Goal: Task Accomplishment & Management: Manage account settings

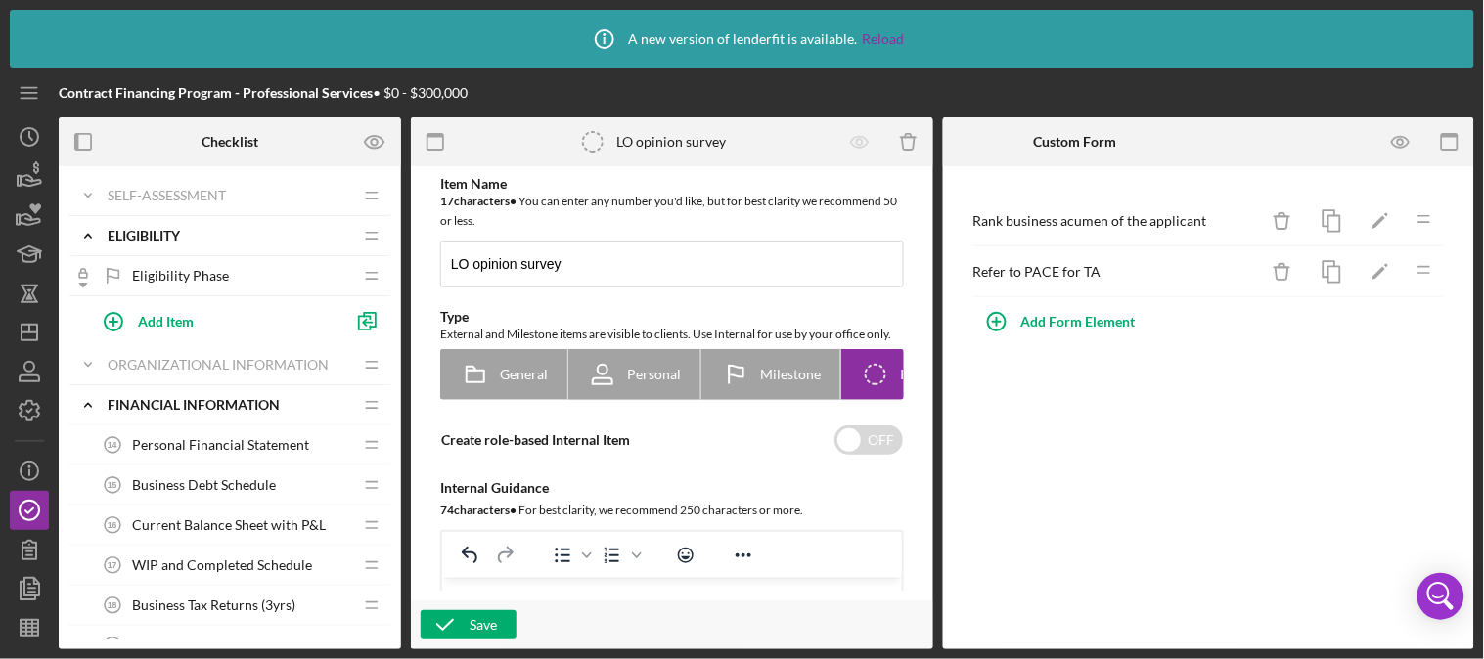
scroll to position [1689, 0]
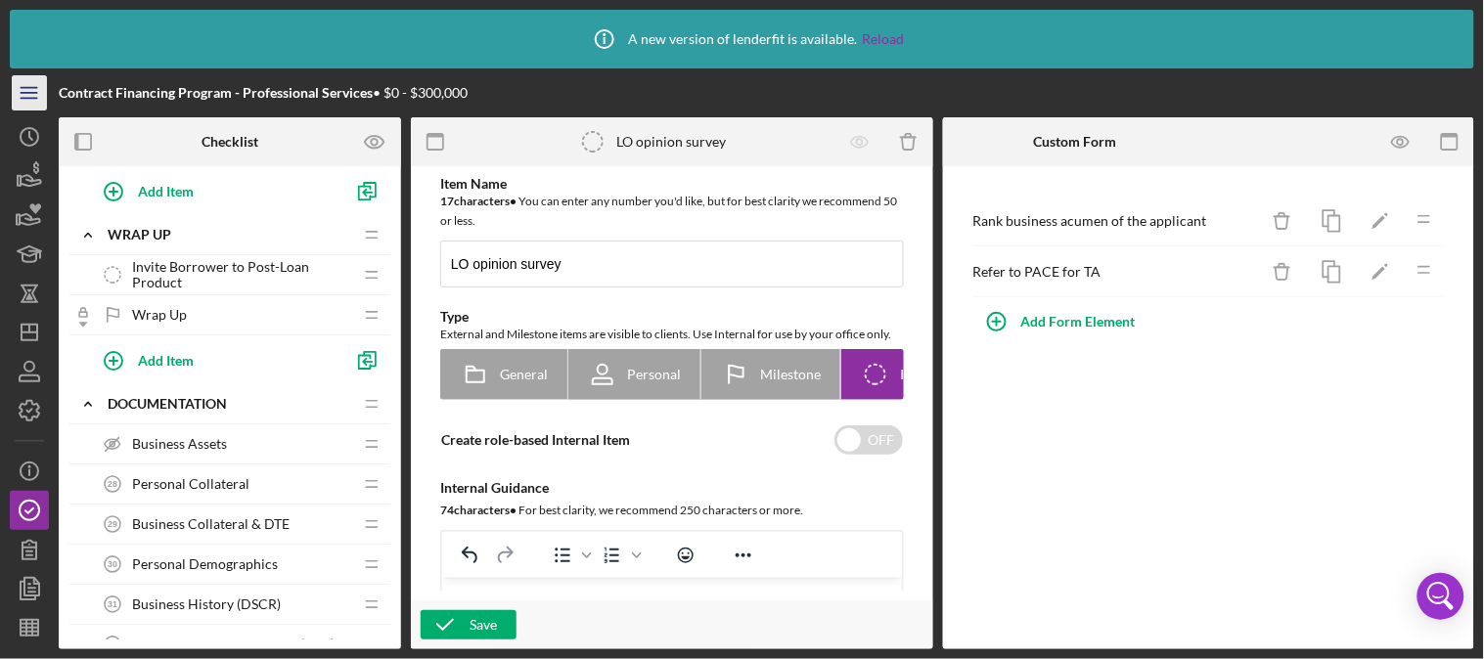
click at [42, 92] on icon "Icon/Menu" at bounding box center [30, 93] width 44 height 44
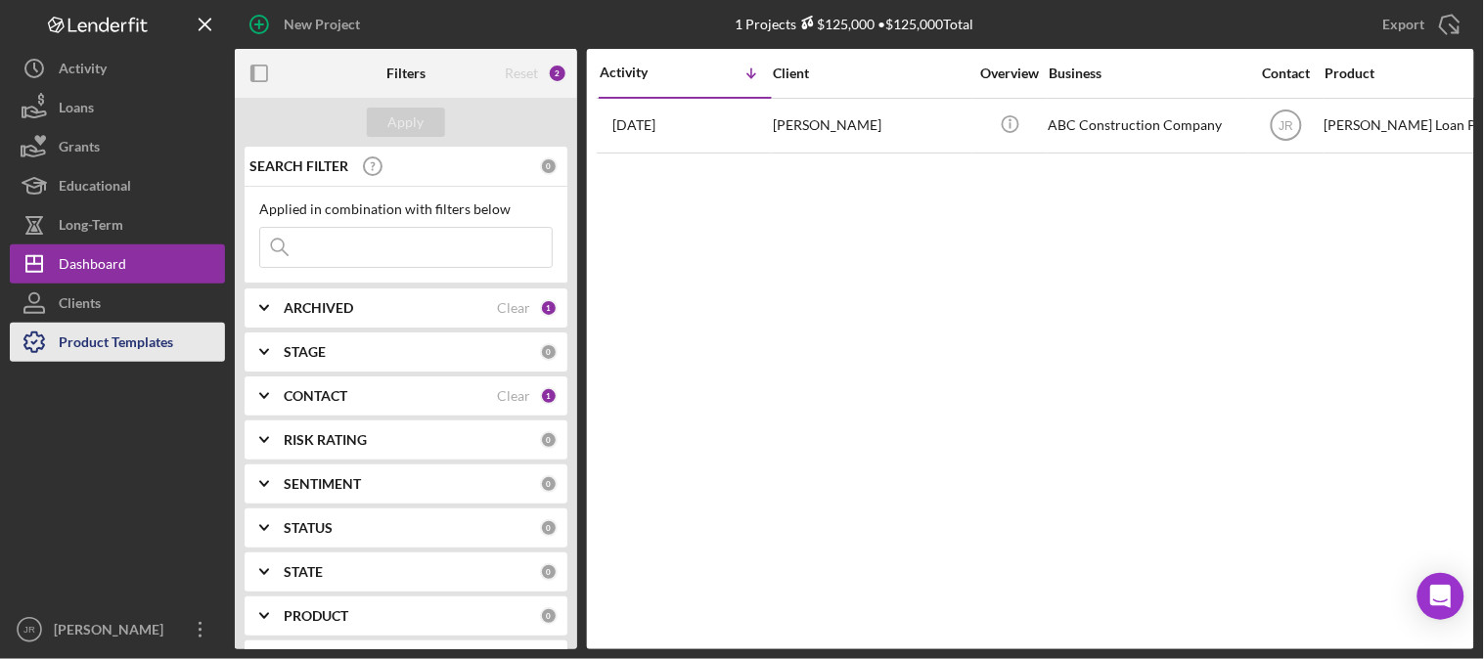
click at [74, 336] on div "Product Templates" at bounding box center [116, 345] width 114 height 44
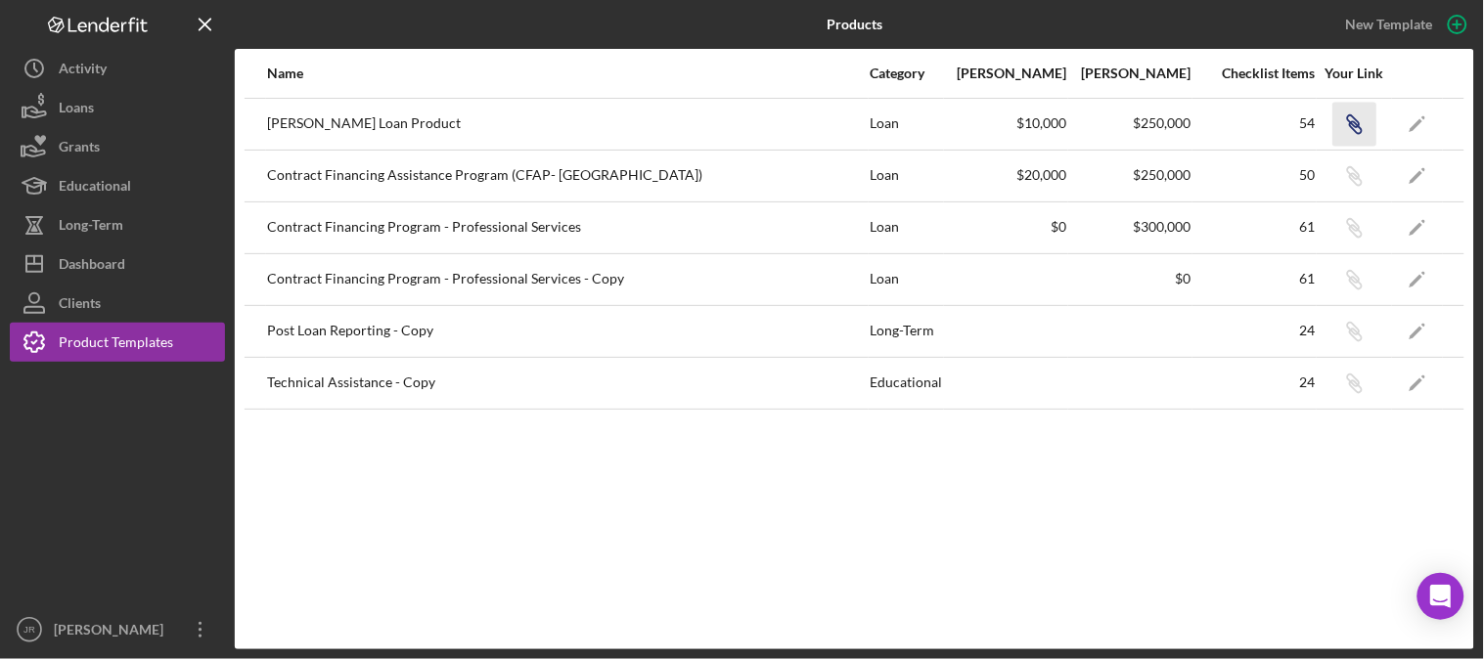
click at [1356, 120] on icon "Icon/Link" at bounding box center [1354, 124] width 44 height 44
click at [1418, 118] on icon "Icon/Edit" at bounding box center [1418, 124] width 44 height 44
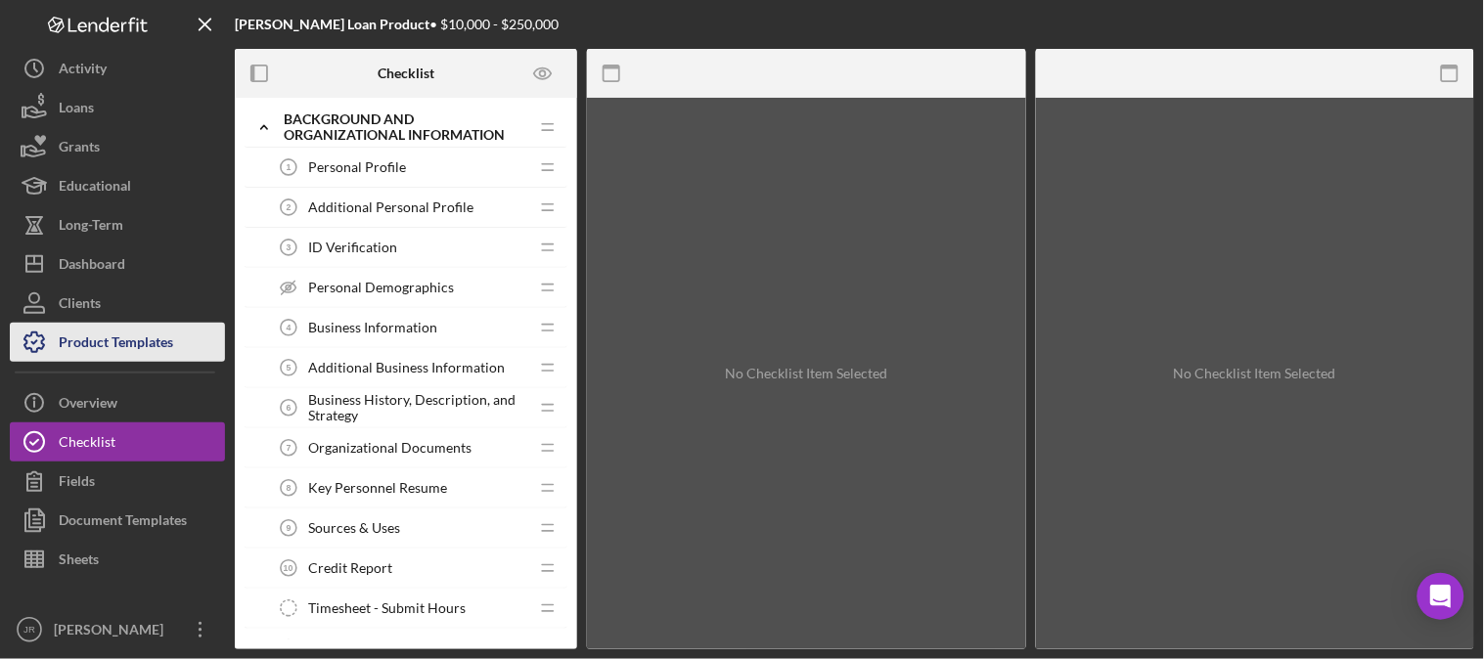
click at [119, 342] on div "Product Templates" at bounding box center [116, 345] width 114 height 44
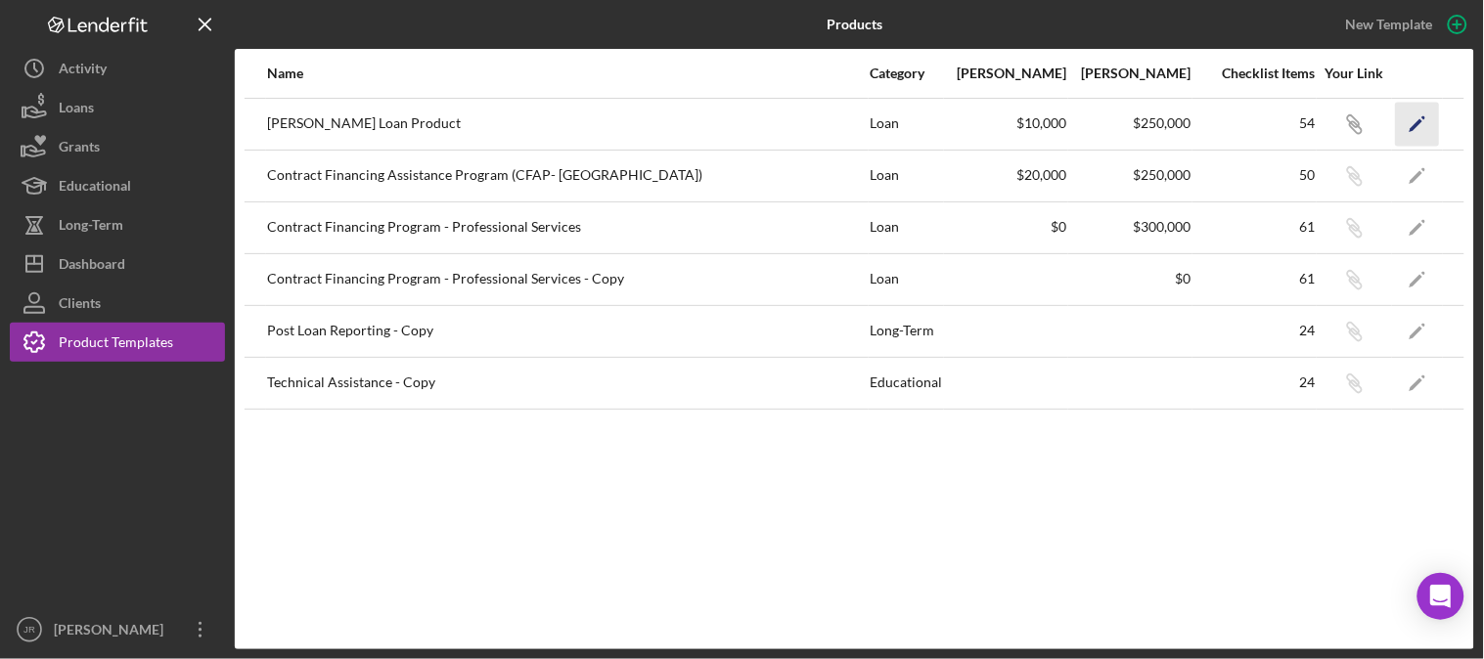
click at [1407, 122] on icon "Icon/Edit" at bounding box center [1418, 124] width 44 height 44
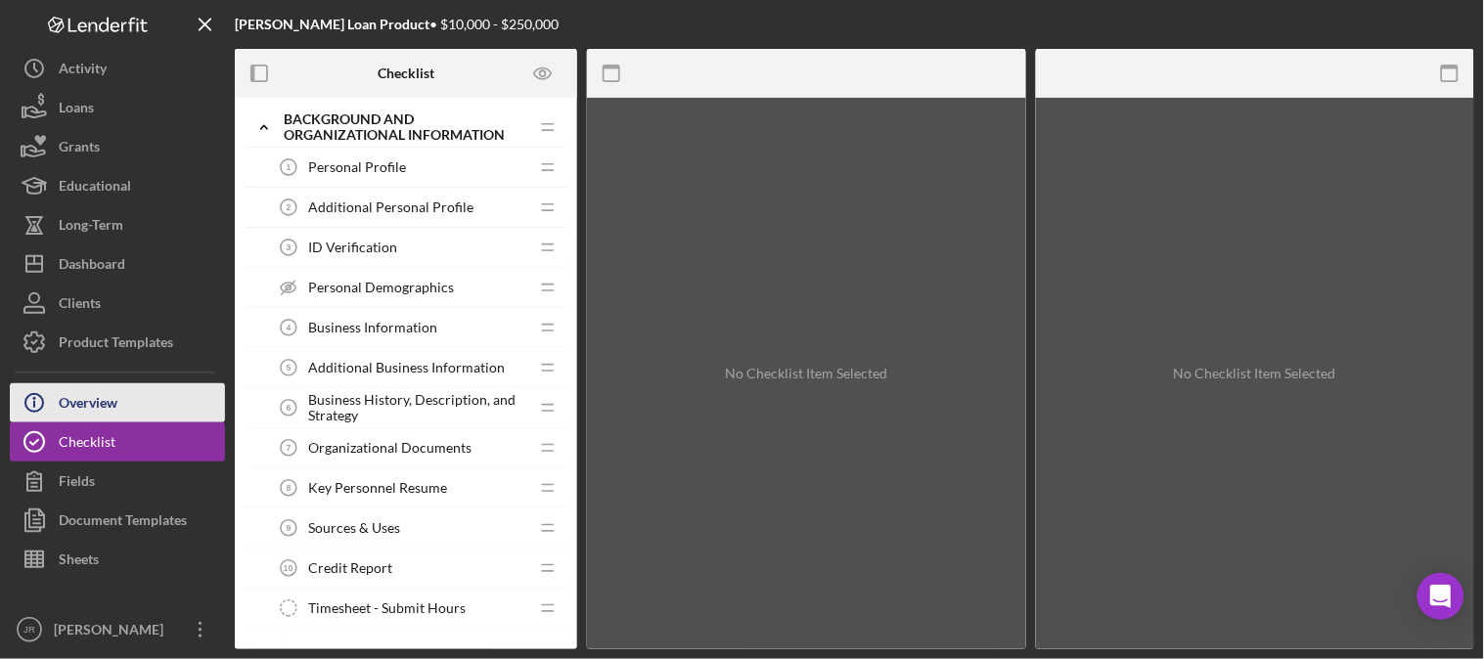
click at [47, 393] on icon "Icon/Info" at bounding box center [34, 403] width 49 height 49
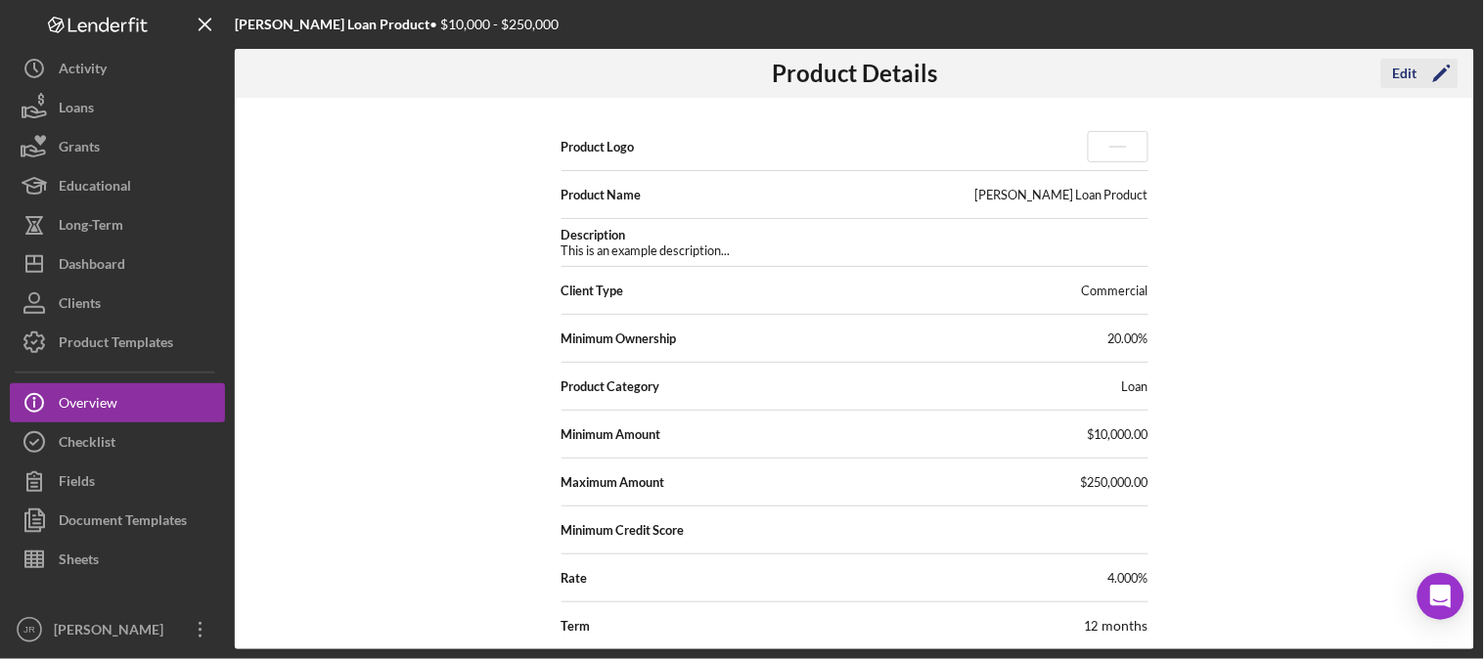
click at [1424, 68] on icon "Icon/Edit" at bounding box center [1441, 73] width 49 height 49
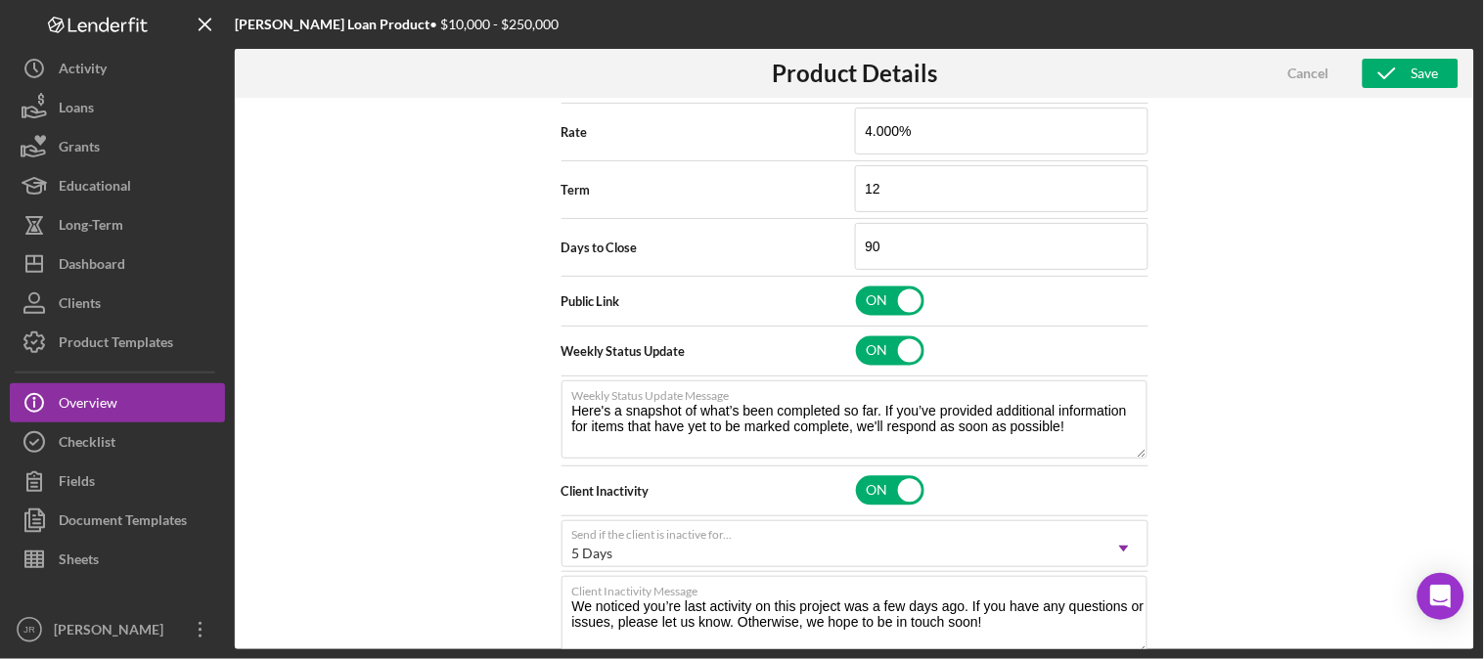
scroll to position [911, 0]
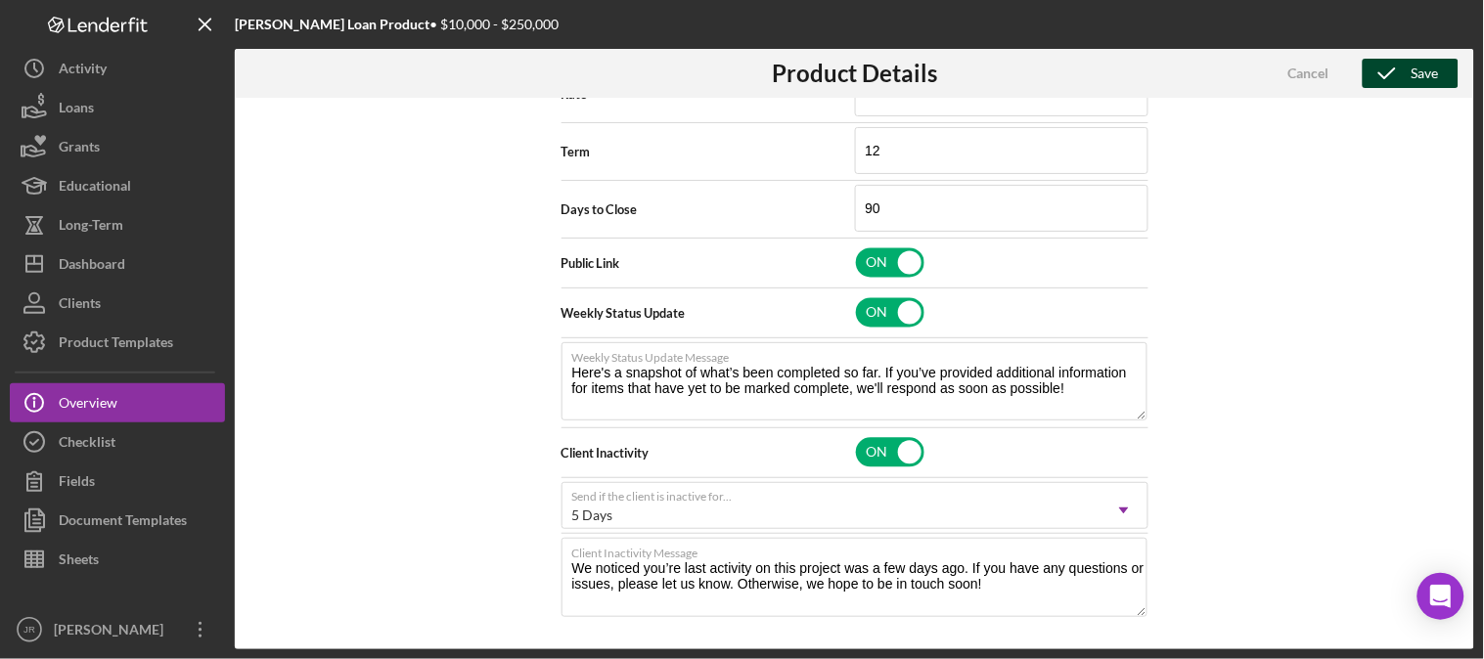
click at [1416, 63] on div "Save" at bounding box center [1424, 73] width 27 height 29
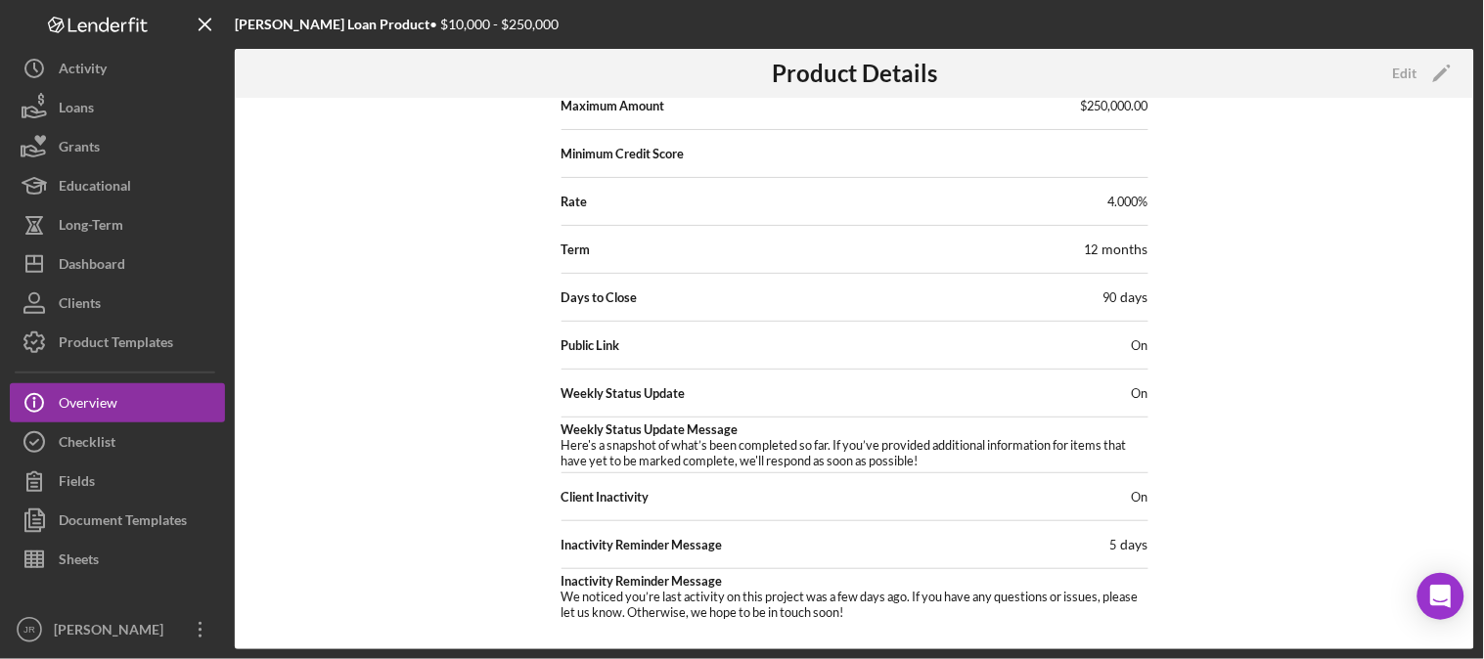
scroll to position [378, 0]
